Goal: Contribute content: Contribute content

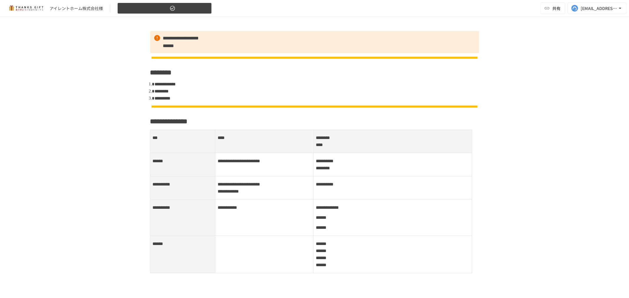
click at [161, 5] on span "【2025年6月】振り返りMTG" at bounding box center [144, 8] width 47 height 7
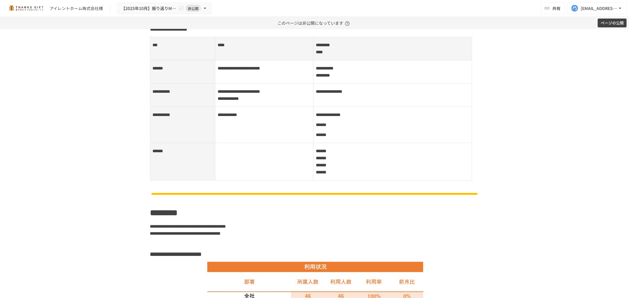
scroll to position [229, 0]
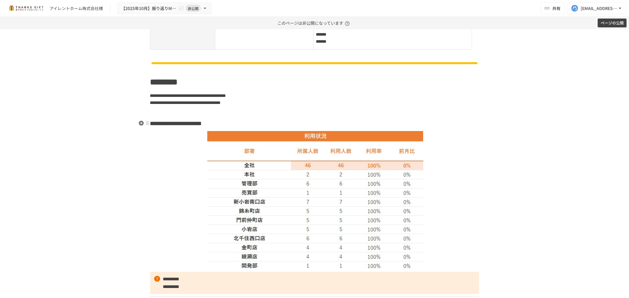
drag, startPoint x: 211, startPoint y: 122, endPoint x: 257, endPoint y: 139, distance: 48.7
click at [202, 125] on strong "**********" at bounding box center [180, 124] width 42 height 6
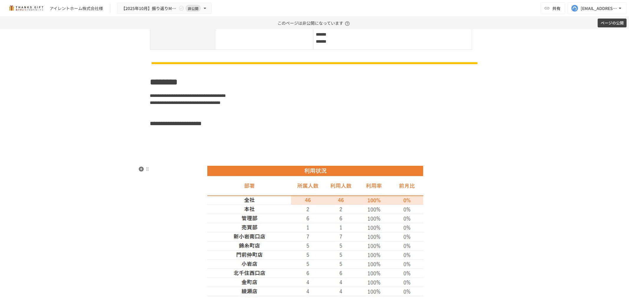
click at [262, 176] on img at bounding box center [314, 235] width 219 height 138
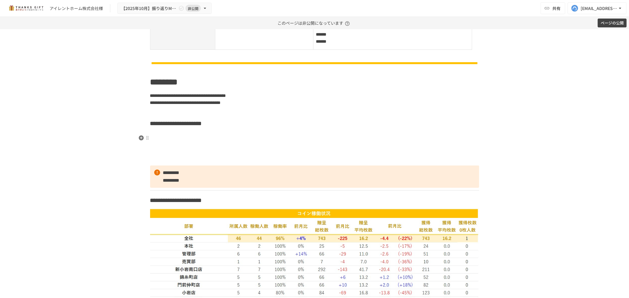
click at [138, 138] on icon "button" at bounding box center [140, 138] width 5 height 5
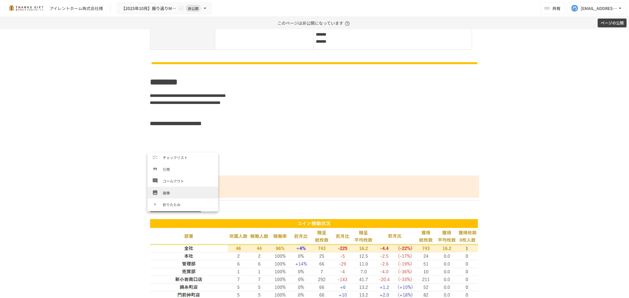
scroll to position [84, 0]
click at [172, 187] on li "画像" at bounding box center [182, 193] width 71 height 12
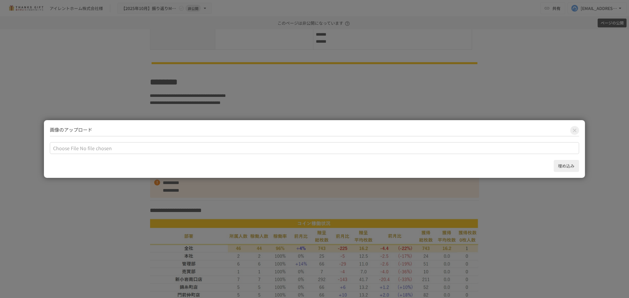
click at [80, 150] on input "file" at bounding box center [314, 148] width 529 height 12
type input "**********"
click at [564, 166] on button "埋め込み" at bounding box center [565, 166] width 25 height 12
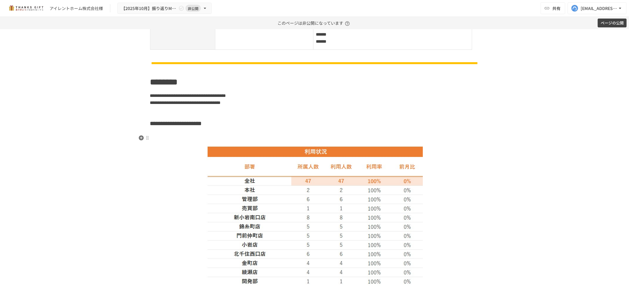
click at [261, 138] on h3 at bounding box center [314, 138] width 329 height 10
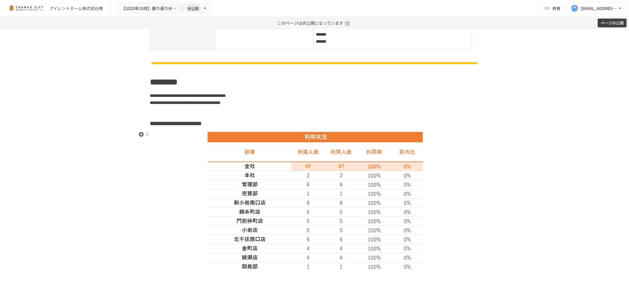
scroll to position [327, 0]
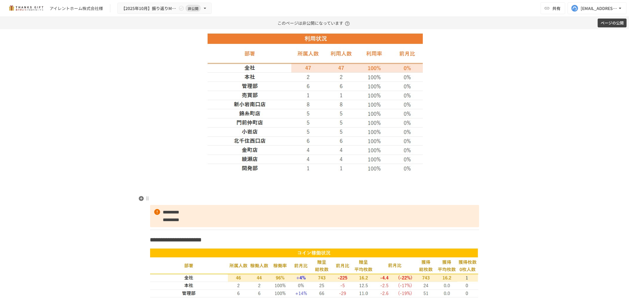
click at [241, 195] on p at bounding box center [314, 199] width 329 height 8
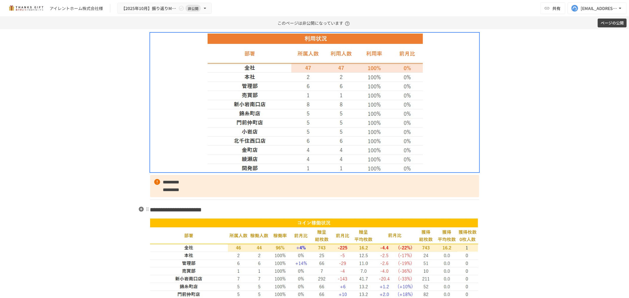
click at [202, 208] on strong "**********" at bounding box center [176, 210] width 52 height 6
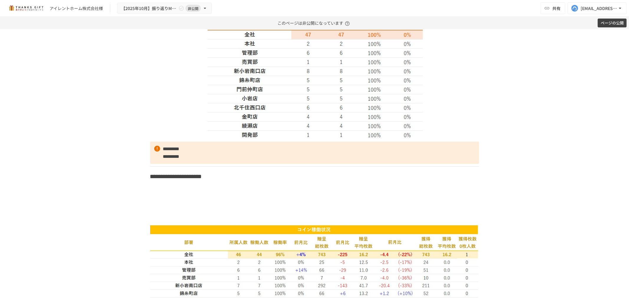
scroll to position [458, 0]
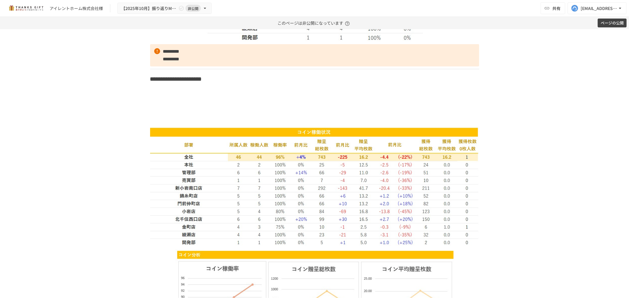
click at [285, 211] on img at bounding box center [314, 187] width 329 height 120
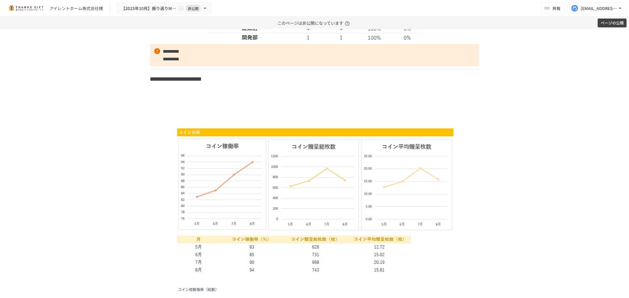
click at [285, 211] on img at bounding box center [314, 200] width 278 height 147
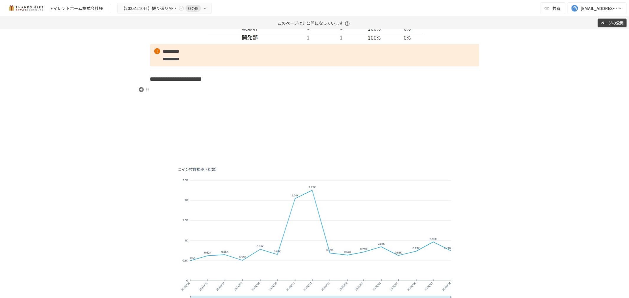
drag, startPoint x: 231, startPoint y: 90, endPoint x: 214, endPoint y: 91, distance: 17.1
click at [231, 90] on p at bounding box center [314, 90] width 329 height 8
click at [139, 89] on icon "button" at bounding box center [141, 90] width 6 height 6
click at [171, 137] on span "画像" at bounding box center [188, 138] width 51 height 6
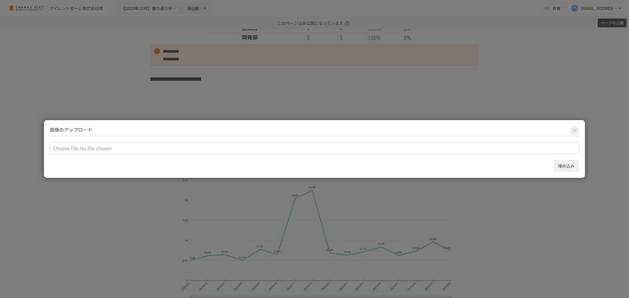
click at [81, 149] on input "file" at bounding box center [314, 148] width 529 height 12
type input "**********"
click at [563, 164] on button "埋め込み" at bounding box center [565, 166] width 25 height 12
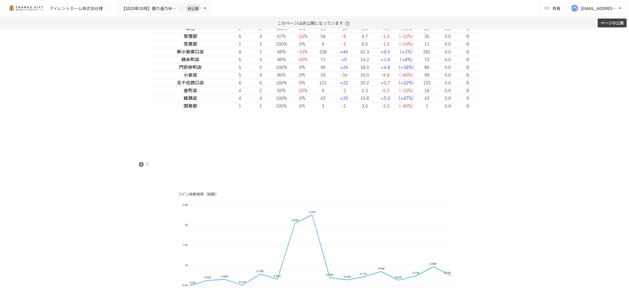
scroll to position [556, 0]
click at [139, 111] on icon "button" at bounding box center [140, 113] width 5 height 5
click at [176, 137] on span "画像" at bounding box center [188, 138] width 51 height 6
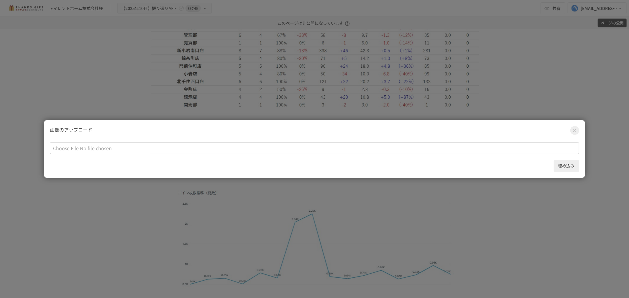
click at [74, 149] on input "file" at bounding box center [314, 148] width 529 height 12
type input "**********"
drag, startPoint x: 558, startPoint y: 166, endPoint x: 499, endPoint y: 178, distance: 60.2
click at [555, 166] on button "埋め込み" at bounding box center [565, 166] width 25 height 12
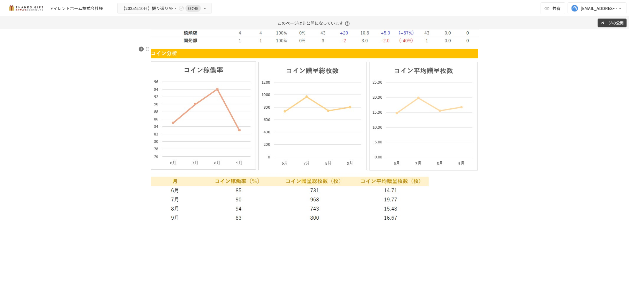
scroll to position [687, 0]
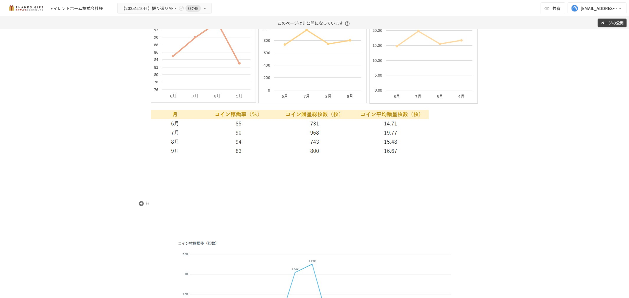
click at [270, 202] on p at bounding box center [314, 204] width 329 height 8
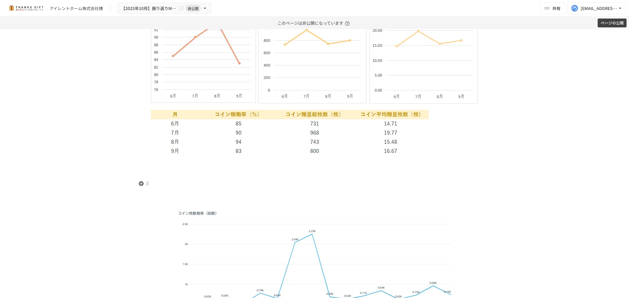
click at [266, 185] on p at bounding box center [314, 184] width 329 height 8
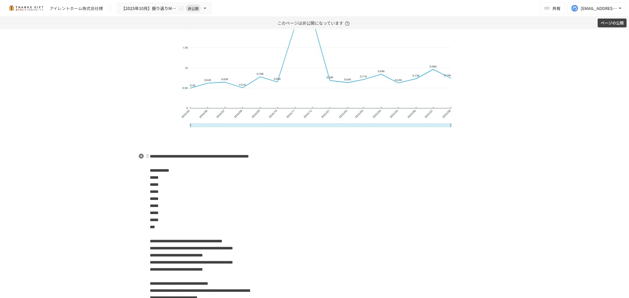
scroll to position [917, 0]
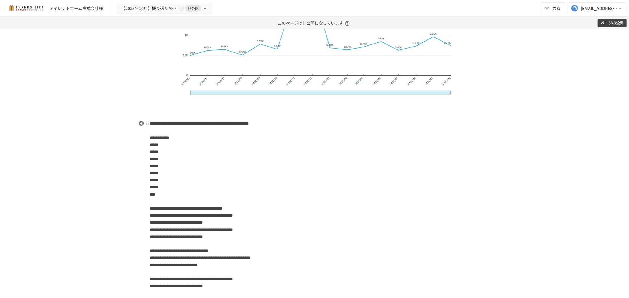
click at [217, 160] on p "**********" at bounding box center [314, 216] width 329 height 192
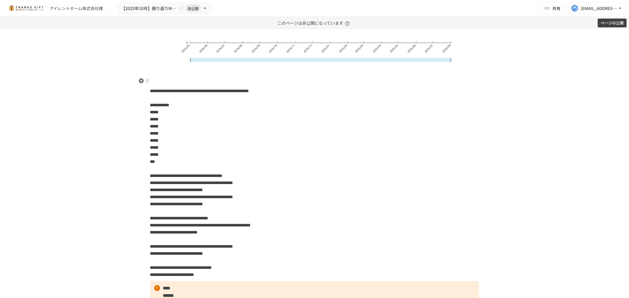
click at [220, 77] on p at bounding box center [314, 81] width 329 height 8
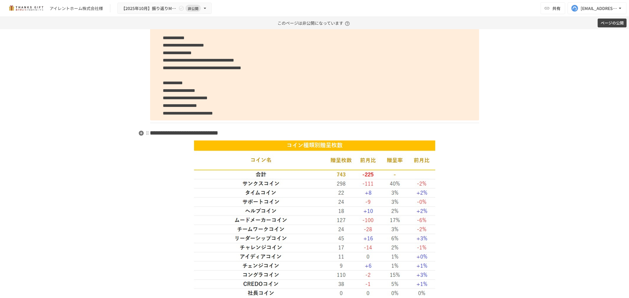
scroll to position [2816, 0]
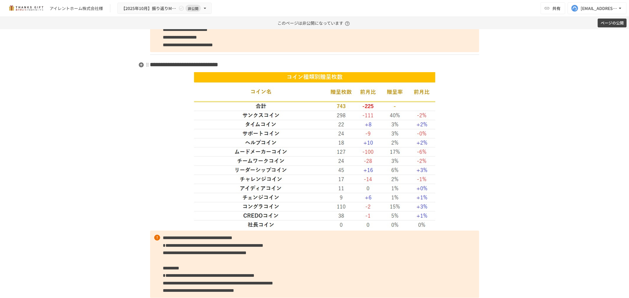
click at [218, 66] on span "**********" at bounding box center [184, 65] width 68 height 6
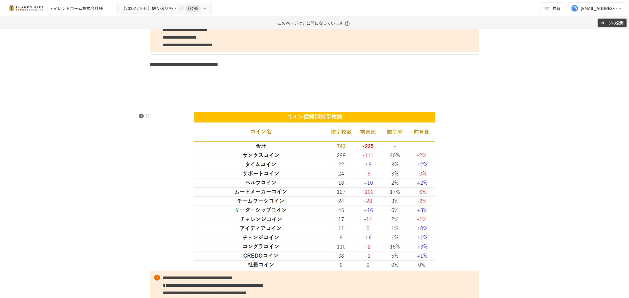
click at [276, 122] on img at bounding box center [315, 190] width 242 height 156
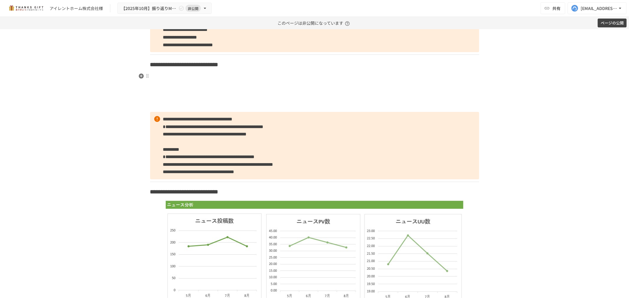
click at [269, 78] on p at bounding box center [314, 76] width 329 height 8
click at [138, 74] on icon "button" at bounding box center [141, 76] width 6 height 6
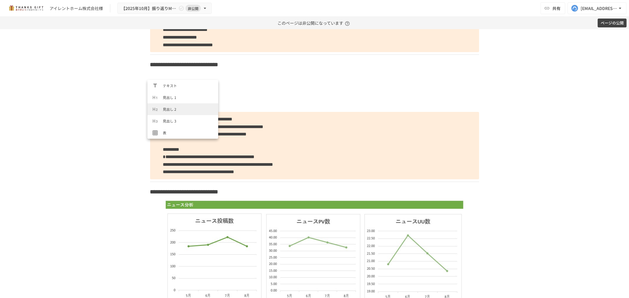
scroll to position [98, 0]
click at [177, 111] on li "画像" at bounding box center [182, 106] width 71 height 12
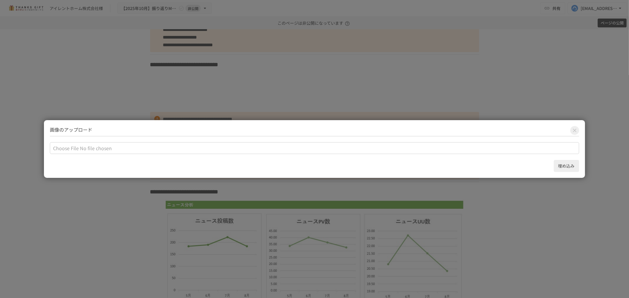
click at [140, 149] on input "file" at bounding box center [314, 148] width 529 height 12
type input "**********"
click at [562, 166] on button "埋め込み" at bounding box center [565, 166] width 25 height 12
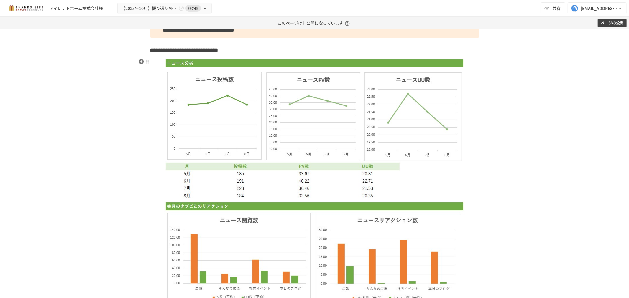
scroll to position [2979, 0]
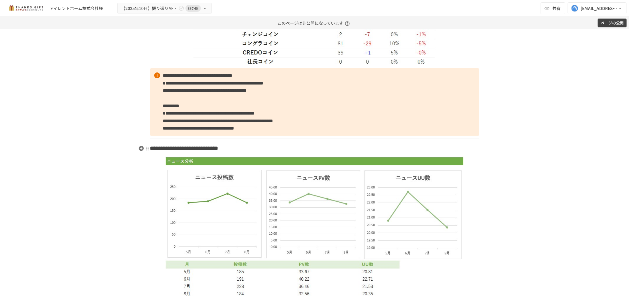
click at [218, 151] on strong "**********" at bounding box center [187, 148] width 64 height 6
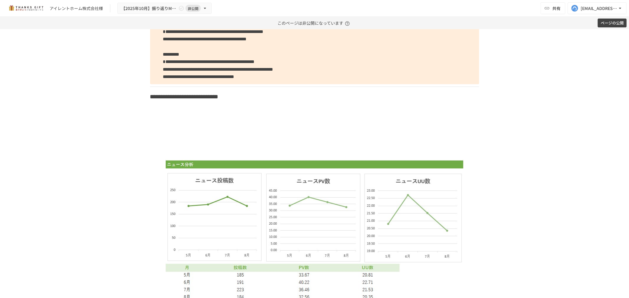
scroll to position [3078, 0]
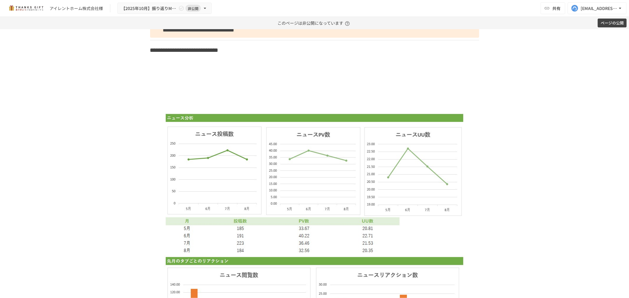
click at [305, 148] on img at bounding box center [314, 183] width 299 height 140
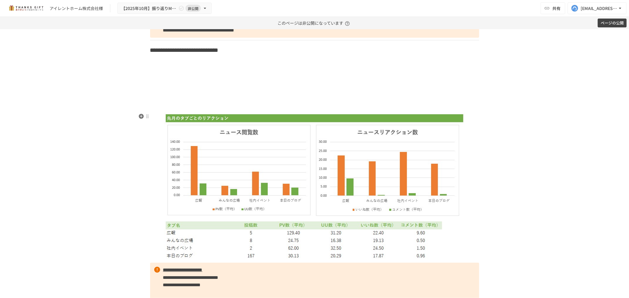
click at [306, 148] on img at bounding box center [314, 187] width 301 height 148
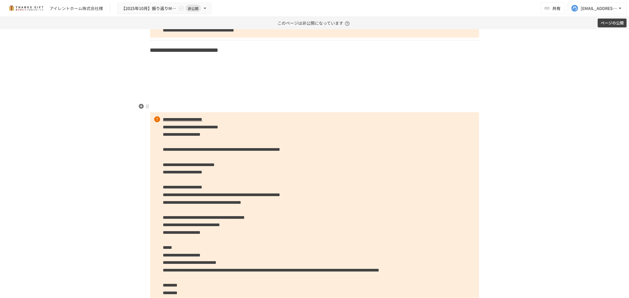
click at [293, 99] on p at bounding box center [314, 96] width 329 height 8
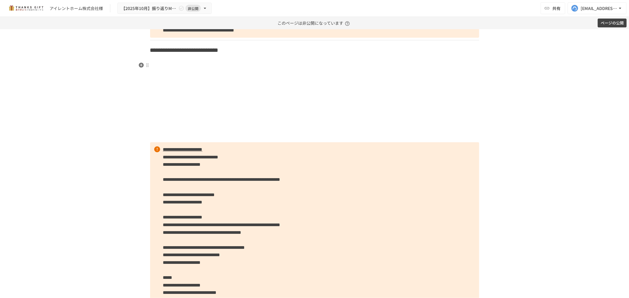
click at [229, 63] on h3 at bounding box center [314, 65] width 329 height 10
click at [138, 62] on button "button" at bounding box center [141, 65] width 7 height 7
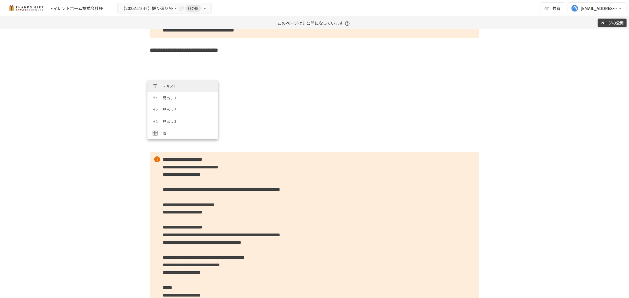
scroll to position [98, 0]
click at [169, 100] on li "画像" at bounding box center [182, 106] width 71 height 12
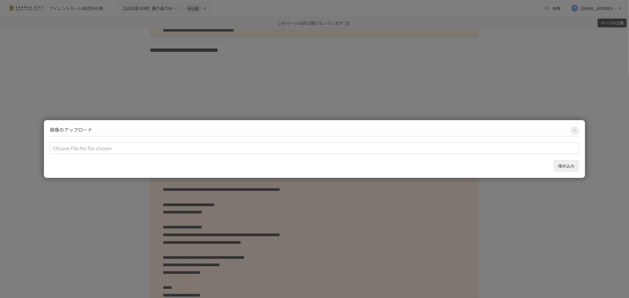
click at [86, 150] on input "file" at bounding box center [314, 148] width 529 height 12
type input "**********"
click at [561, 165] on button "埋め込み" at bounding box center [565, 166] width 25 height 12
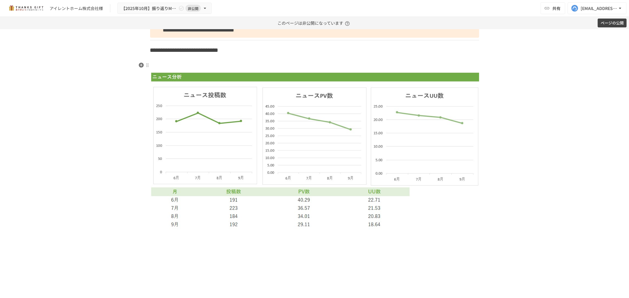
click at [243, 66] on h3 at bounding box center [314, 65] width 329 height 10
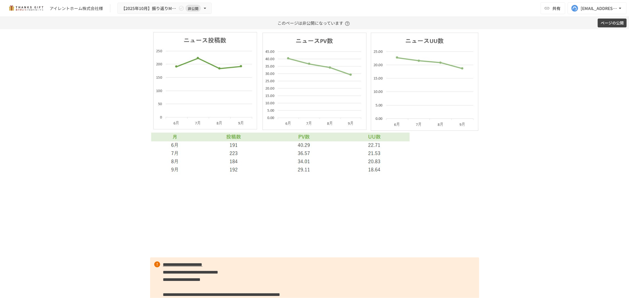
scroll to position [3176, 0]
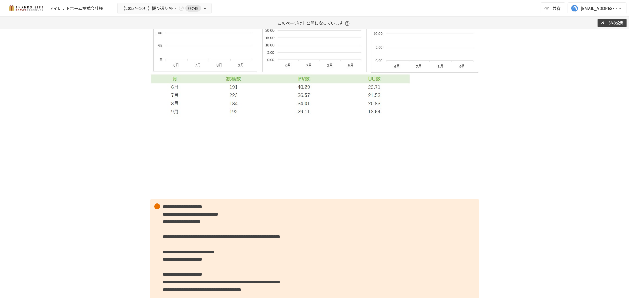
click at [183, 116] on img at bounding box center [314, 38] width 329 height 157
click at [174, 120] on p at bounding box center [314, 123] width 329 height 8
click at [140, 123] on icon "button" at bounding box center [141, 124] width 6 height 6
click at [177, 154] on span "画像" at bounding box center [188, 153] width 51 height 6
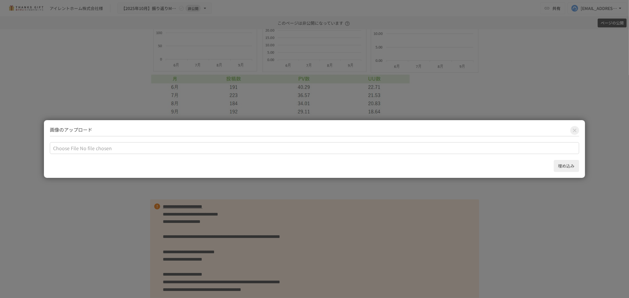
click at [64, 145] on input "file" at bounding box center [314, 148] width 529 height 12
type input "**********"
click at [566, 168] on button "埋め込み" at bounding box center [565, 166] width 25 height 12
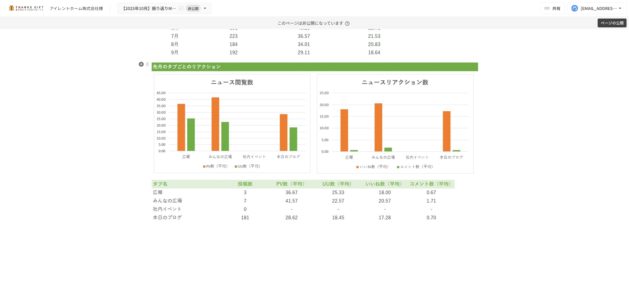
scroll to position [3307, 0]
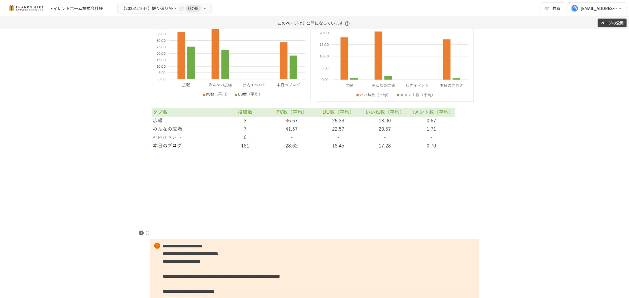
click at [330, 230] on p at bounding box center [314, 233] width 329 height 8
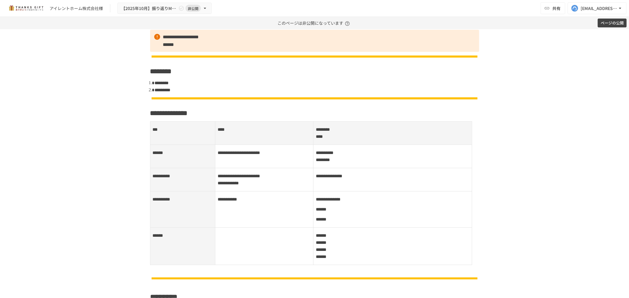
scroll to position [0, 0]
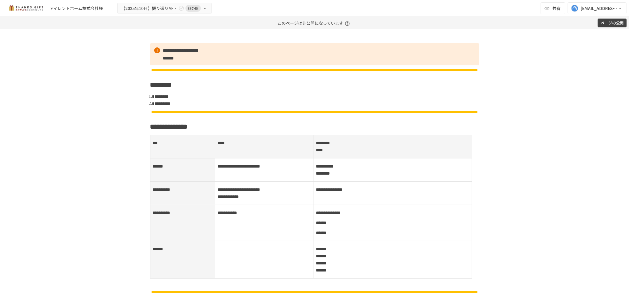
click at [536, 192] on div "**********" at bounding box center [314, 163] width 629 height 269
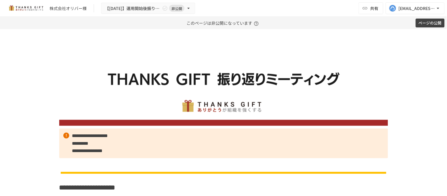
click at [426, 103] on div "**********" at bounding box center [223, 112] width 447 height 167
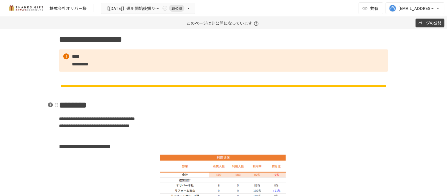
scroll to position [393, 0]
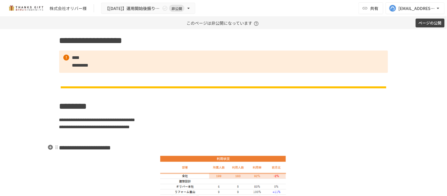
drag, startPoint x: 119, startPoint y: 149, endPoint x: 123, endPoint y: 149, distance: 3.2
click at [111, 149] on strong "**********" at bounding box center [90, 148] width 42 height 6
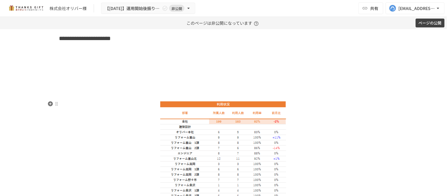
scroll to position [534, 0]
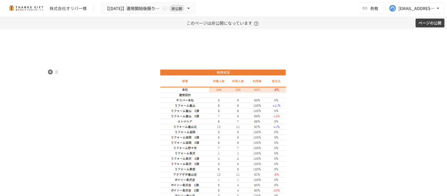
click at [220, 141] on img at bounding box center [223, 163] width 129 height 188
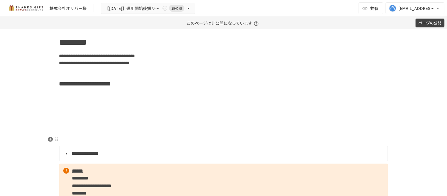
scroll to position [436, 0]
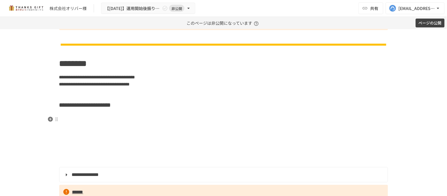
click at [78, 116] on h3 at bounding box center [223, 120] width 329 height 10
click at [50, 116] on icon "button" at bounding box center [50, 119] width 6 height 6
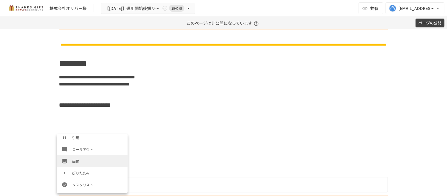
scroll to position [98, 0]
click at [81, 161] on span "画像" at bounding box center [97, 160] width 51 height 6
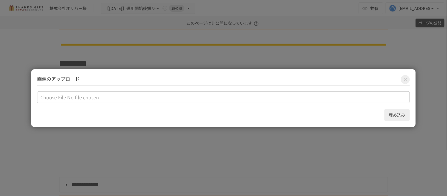
click at [56, 96] on input "file" at bounding box center [223, 97] width 373 height 12
type input "**********"
click at [395, 115] on button "埋め込み" at bounding box center [397, 115] width 25 height 12
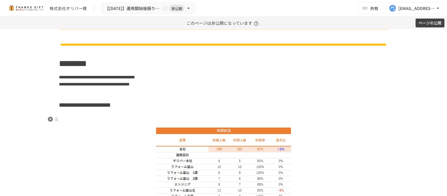
click at [201, 115] on h3 at bounding box center [223, 120] width 329 height 10
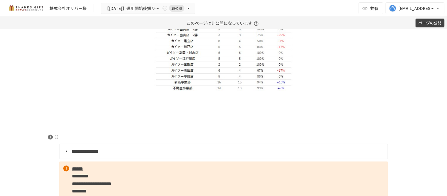
scroll to position [665, 0]
click at [182, 136] on p at bounding box center [223, 137] width 329 height 8
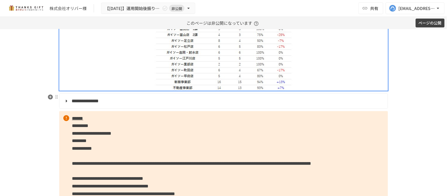
click at [73, 100] on strong "**********" at bounding box center [85, 101] width 27 height 4
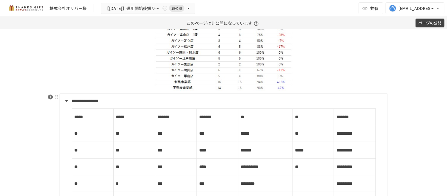
click at [65, 102] on summary "**********" at bounding box center [223, 101] width 320 height 8
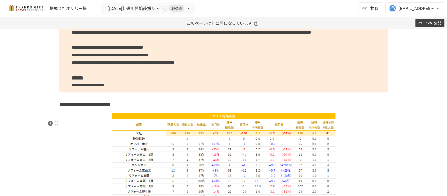
scroll to position [861, 0]
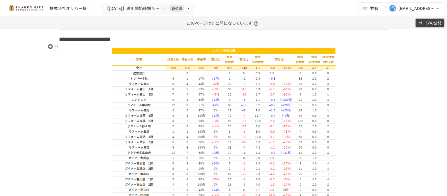
drag, startPoint x: 122, startPoint y: 45, endPoint x: 121, endPoint y: 54, distance: 9.0
click at [111, 42] on strong "**********" at bounding box center [85, 40] width 52 height 6
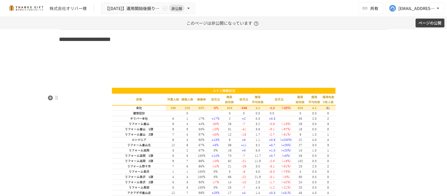
click at [132, 107] on img at bounding box center [223, 181] width 225 height 188
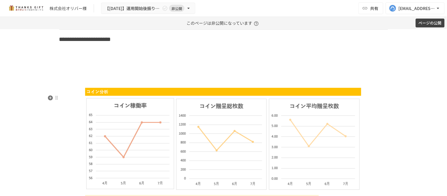
click at [119, 102] on img at bounding box center [223, 160] width 277 height 146
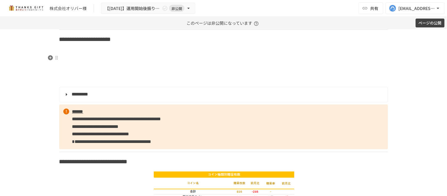
click at [75, 55] on p at bounding box center [223, 51] width 329 height 8
click at [50, 56] on icon "button" at bounding box center [50, 58] width 6 height 6
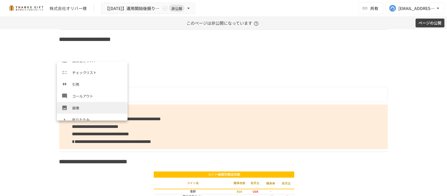
scroll to position [80, 0]
click at [83, 102] on li "画像" at bounding box center [92, 106] width 71 height 12
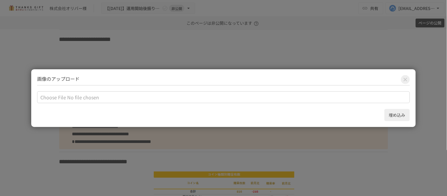
click at [62, 97] on input "file" at bounding box center [223, 97] width 373 height 12
type input "**********"
click at [394, 118] on button "埋め込み" at bounding box center [397, 115] width 25 height 12
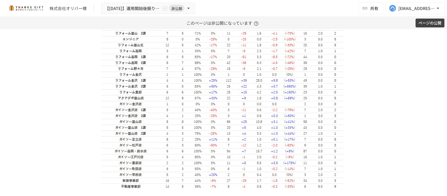
scroll to position [1025, 0]
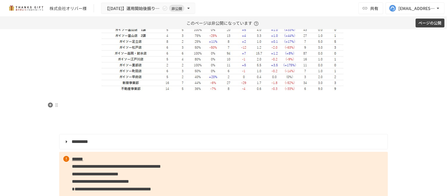
click at [118, 102] on p at bounding box center [223, 98] width 329 height 8
click at [47, 104] on icon "button" at bounding box center [50, 105] width 6 height 6
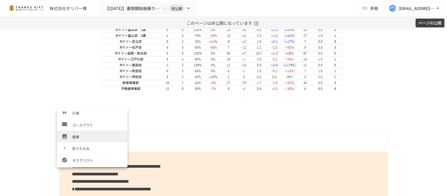
scroll to position [98, 0]
click at [80, 133] on span "画像" at bounding box center [97, 134] width 51 height 6
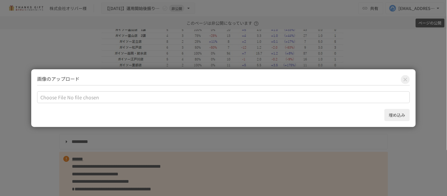
click at [61, 98] on input "file" at bounding box center [223, 97] width 373 height 12
type input "**********"
click at [394, 118] on button "埋め込み" at bounding box center [397, 115] width 25 height 12
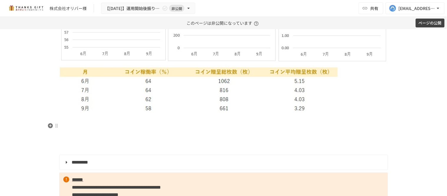
scroll to position [1221, 0]
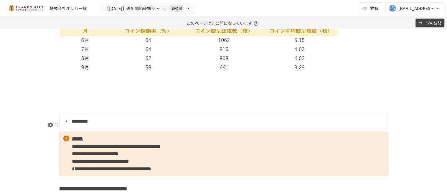
click at [172, 121] on details "**********" at bounding box center [223, 121] width 329 height 15
click at [172, 111] on p at bounding box center [223, 108] width 329 height 8
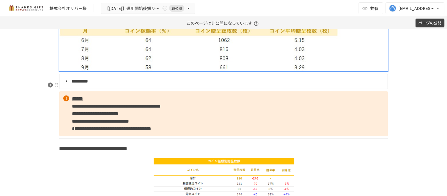
click at [64, 85] on summary "*********" at bounding box center [223, 81] width 320 height 8
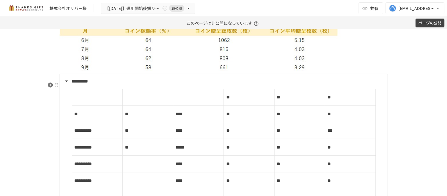
click at [64, 85] on summary "*********" at bounding box center [223, 81] width 320 height 8
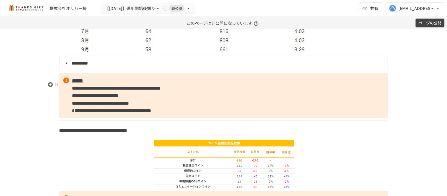
scroll to position [1254, 0]
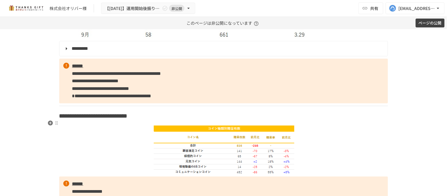
click at [128, 119] on strong "**********" at bounding box center [108, 116] width 40 height 6
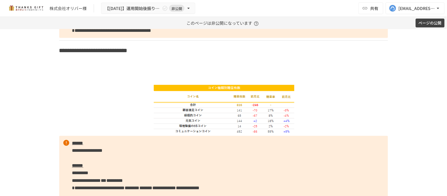
click at [229, 127] on img at bounding box center [223, 108] width 143 height 50
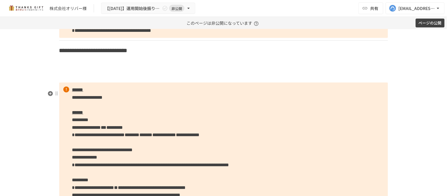
scroll to position [1320, 0]
click at [70, 67] on h3 at bounding box center [223, 65] width 329 height 10
click at [49, 72] on icon "button" at bounding box center [50, 73] width 6 height 6
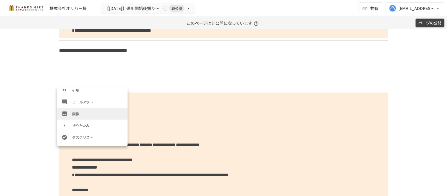
scroll to position [97, 0]
click at [78, 114] on span "画像" at bounding box center [97, 114] width 51 height 6
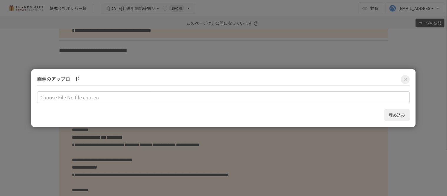
click at [60, 96] on input "file" at bounding box center [223, 97] width 373 height 12
type input "**********"
click at [387, 113] on button "埋め込み" at bounding box center [397, 115] width 25 height 12
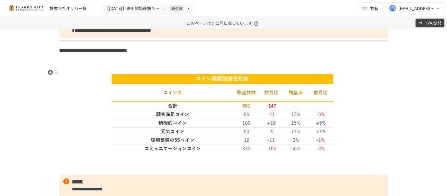
click at [225, 70] on h3 at bounding box center [223, 65] width 329 height 10
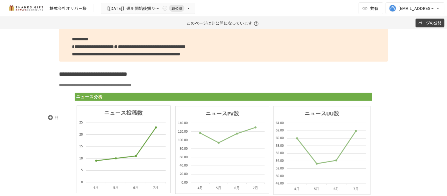
scroll to position [1549, 0]
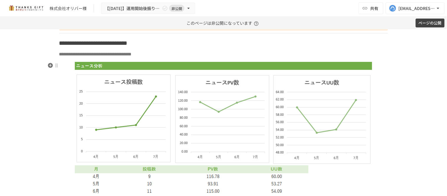
click at [128, 46] on strong "**********" at bounding box center [96, 43] width 64 height 6
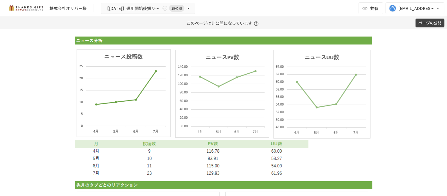
click at [196, 80] on img at bounding box center [224, 106] width 298 height 143
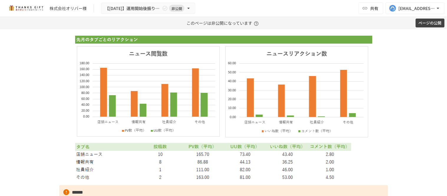
click at [196, 80] on img at bounding box center [224, 108] width 298 height 147
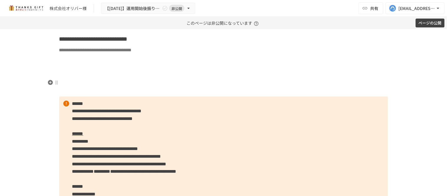
scroll to position [1551, 0]
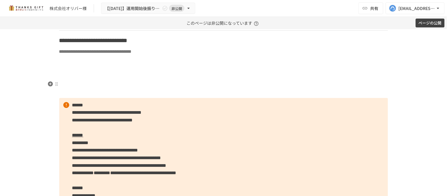
click at [98, 65] on p at bounding box center [223, 62] width 329 height 8
drag, startPoint x: 47, startPoint y: 83, endPoint x: 52, endPoint y: 86, distance: 5.3
click at [47, 84] on icon "button" at bounding box center [50, 84] width 6 height 6
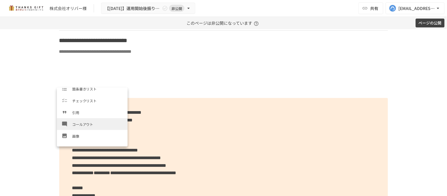
scroll to position [77, 0]
click at [83, 129] on li "画像" at bounding box center [92, 135] width 71 height 12
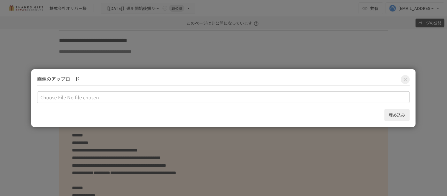
click at [62, 98] on input "file" at bounding box center [223, 97] width 373 height 12
type input "**********"
click at [396, 114] on button "埋め込み" at bounding box center [397, 115] width 25 height 12
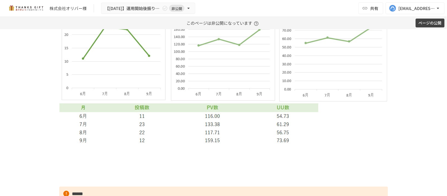
scroll to position [1715, 0]
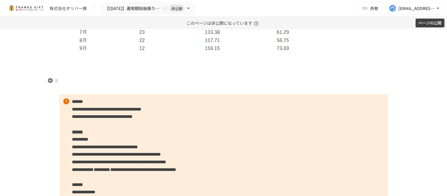
click at [80, 62] on p at bounding box center [223, 58] width 329 height 8
click at [49, 78] on icon "button" at bounding box center [50, 80] width 6 height 6
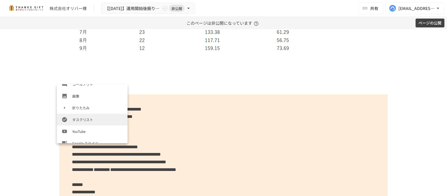
scroll to position [111, 0]
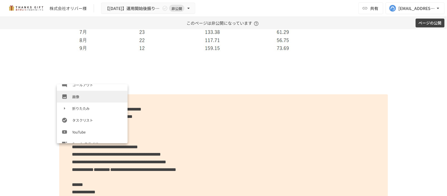
click at [84, 97] on span "画像" at bounding box center [97, 97] width 51 height 6
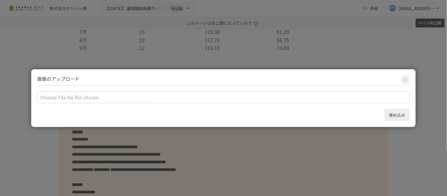
click at [55, 98] on input "file" at bounding box center [223, 97] width 373 height 12
type input "**********"
click at [394, 114] on button "埋め込み" at bounding box center [397, 115] width 25 height 12
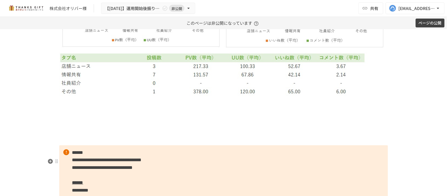
scroll to position [1846, 0]
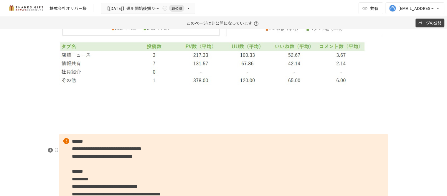
click at [154, 132] on p at bounding box center [223, 128] width 329 height 8
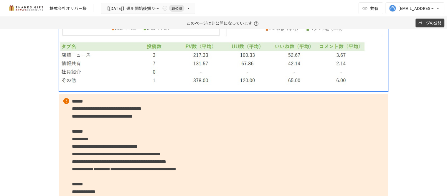
click at [154, 150] on p "**********" at bounding box center [223, 146] width 329 height 105
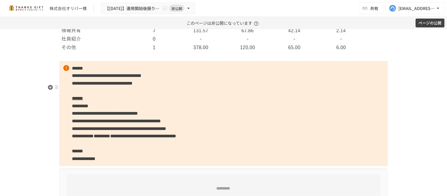
scroll to position [1879, 0]
